Goal: Find specific fact

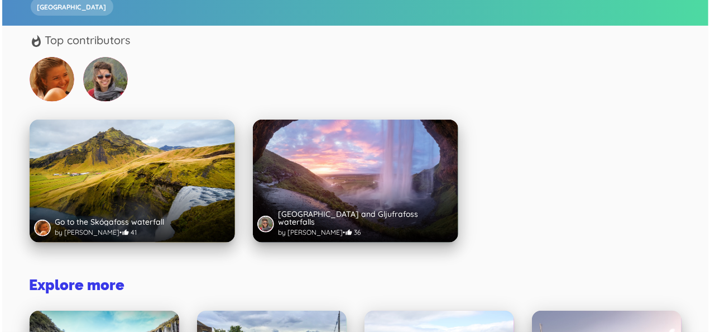
scroll to position [225, 0]
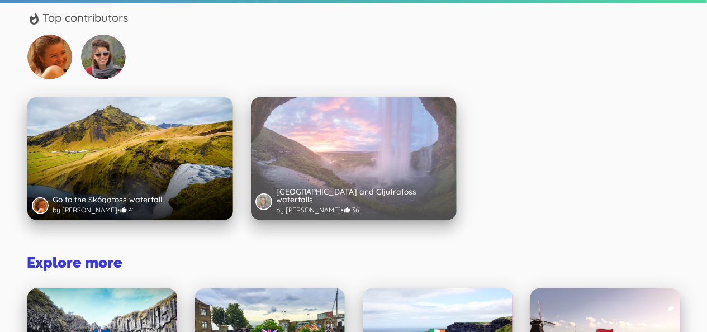
click at [288, 183] on div "Seljalandsfoss and Gljufrafoss waterfalls by [PERSON_NAME] • 36" at bounding box center [354, 201] width 206 height 37
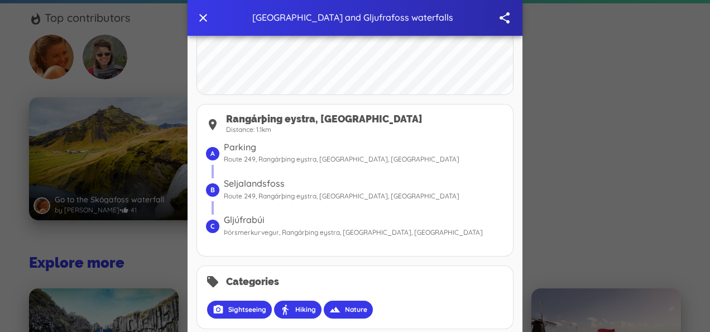
scroll to position [387, 0]
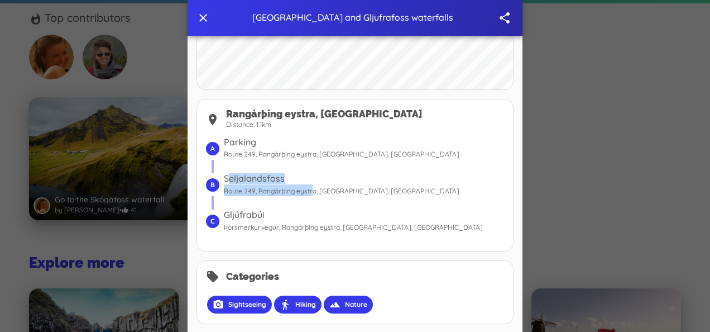
drag, startPoint x: 226, startPoint y: 176, endPoint x: 311, endPoint y: 185, distance: 85.4
click at [311, 185] on span "Seljalandsfoss Route 249, Rangárþing eystra, [GEOGRAPHIC_DATA], [GEOGRAPHIC_DAT…" at bounding box center [364, 184] width 280 height 23
drag, startPoint x: 311, startPoint y: 185, endPoint x: 244, endPoint y: 170, distance: 68.8
click at [244, 170] on div at bounding box center [358, 166] width 293 height 13
drag, startPoint x: 222, startPoint y: 176, endPoint x: 281, endPoint y: 175, distance: 59.2
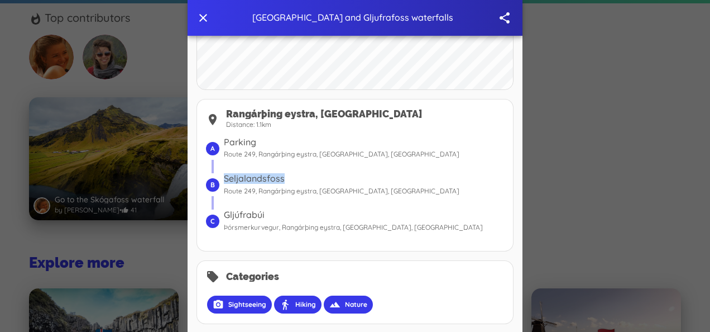
click at [281, 175] on h6 "Seljalandsfoss" at bounding box center [364, 178] width 280 height 11
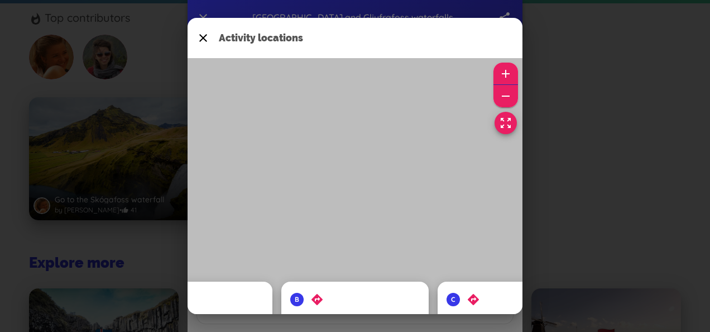
copy h6 "Seljalandsfoss"
